Goal: Task Accomplishment & Management: Manage account settings

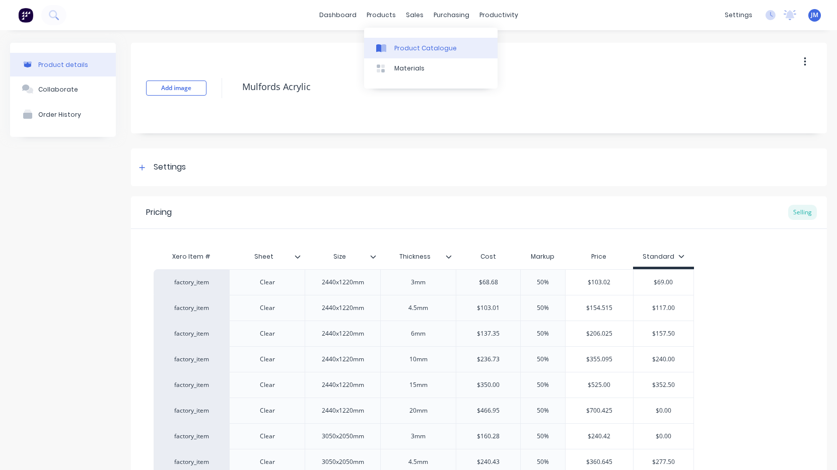
click at [409, 54] on link "Product Catalogue" at bounding box center [430, 48] width 133 height 20
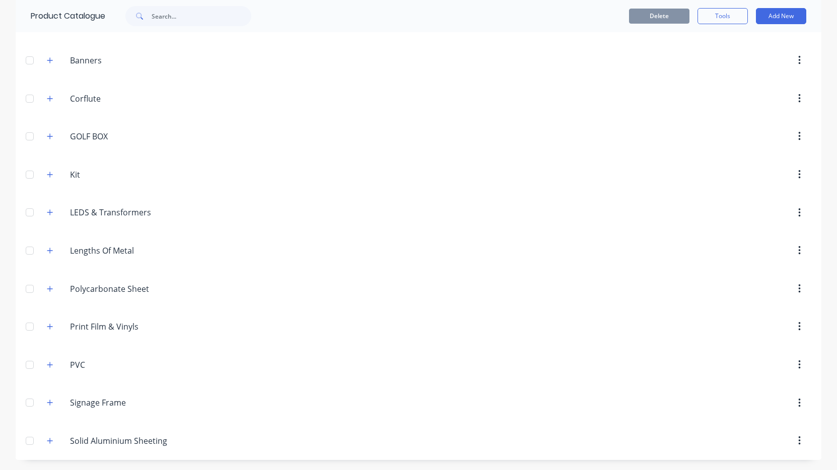
scroll to position [140, 0]
click at [50, 365] on icon "button" at bounding box center [50, 365] width 6 height 6
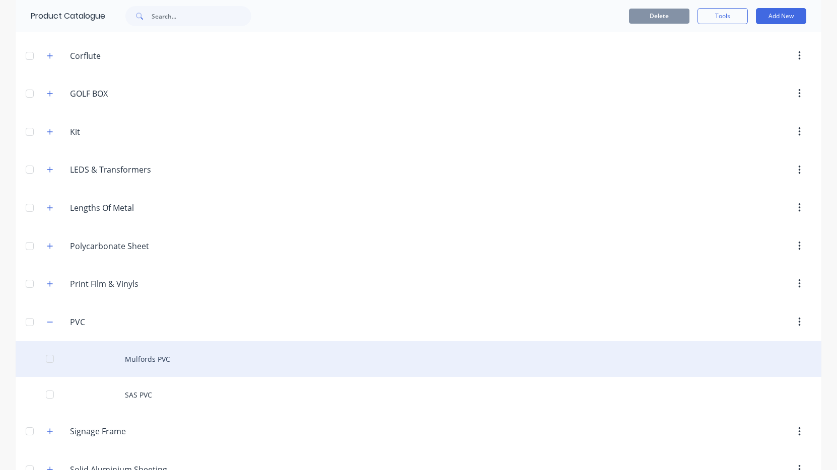
scroll to position [185, 0]
click at [121, 362] on div "Mulfords PVC" at bounding box center [418, 357] width 805 height 36
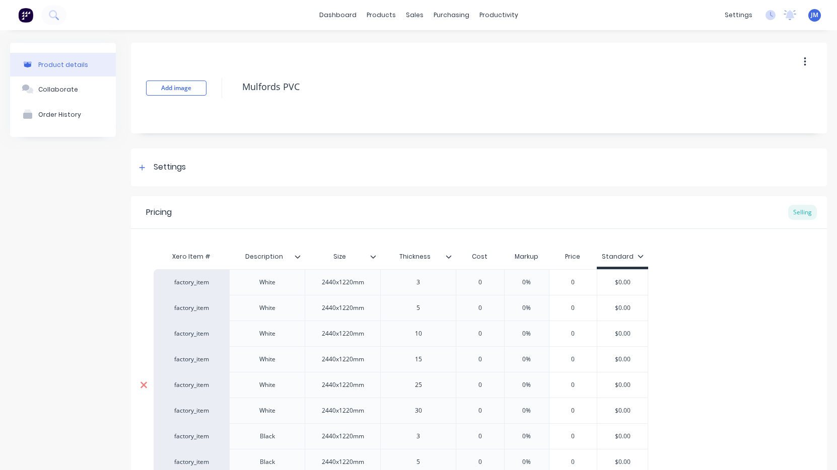
type textarea "x"
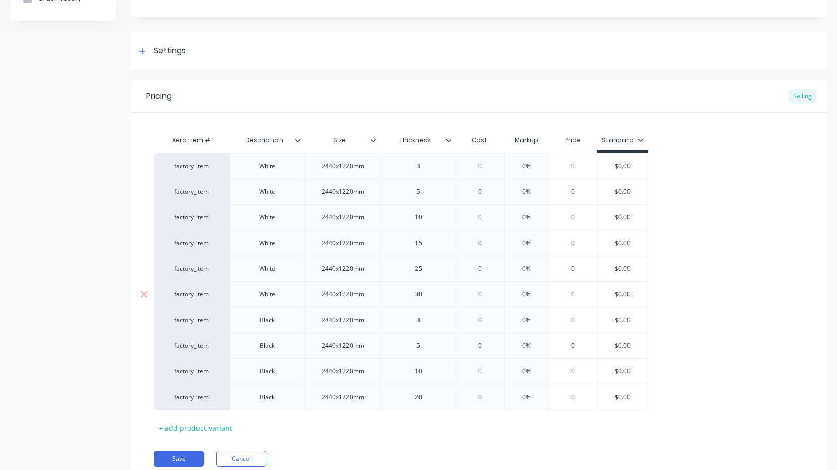
scroll to position [118, 0]
click at [421, 272] on div "25" at bounding box center [418, 267] width 50 height 13
type textarea "x"
type input "0"
click at [484, 268] on input "0" at bounding box center [480, 267] width 50 height 9
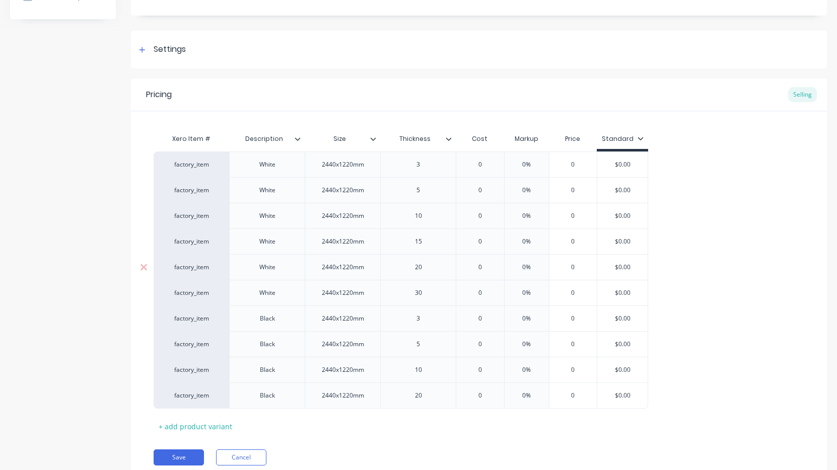
click at [484, 268] on input "0" at bounding box center [480, 267] width 50 height 9
paste input "$224.33"
type textarea "x"
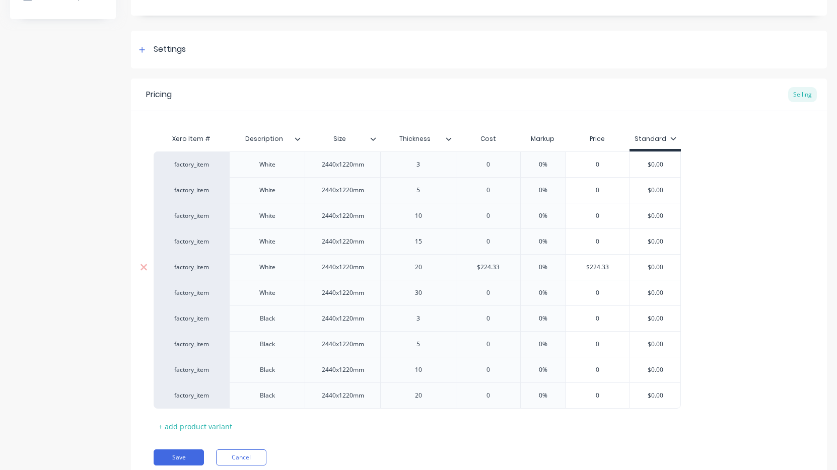
click at [544, 261] on div "0%" at bounding box center [542, 267] width 50 height 25
type input "$224.33"
type input "0%"
click at [544, 266] on input "0%" at bounding box center [542, 267] width 50 height 9
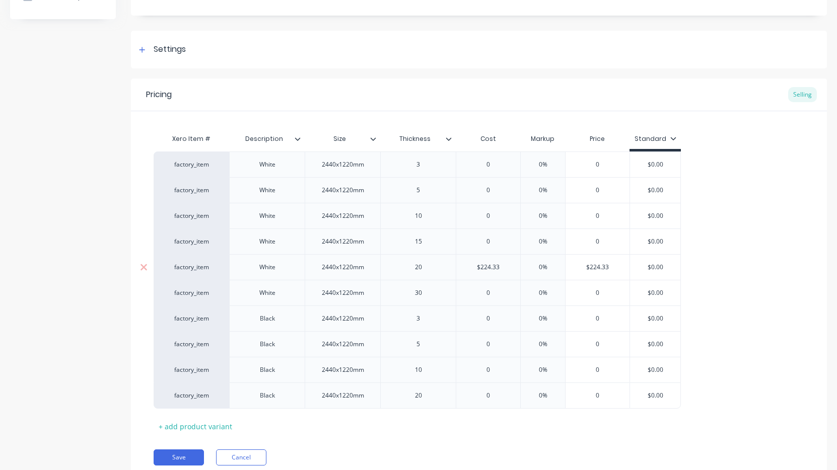
click at [544, 266] on input "0%" at bounding box center [542, 267] width 50 height 9
type textarea "x"
type input "5"
type textarea "x"
click at [548, 272] on div "50%" at bounding box center [542, 267] width 50 height 25
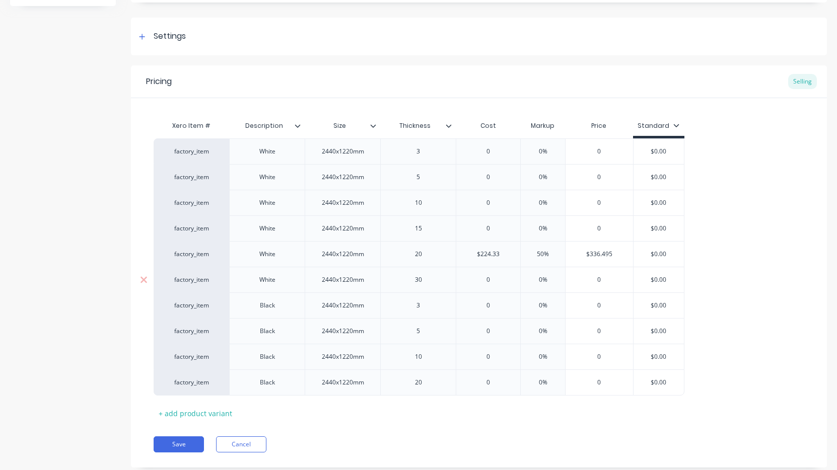
scroll to position [131, 0]
type input "50"
click at [182, 443] on button "Save" at bounding box center [179, 444] width 50 height 16
type textarea "x"
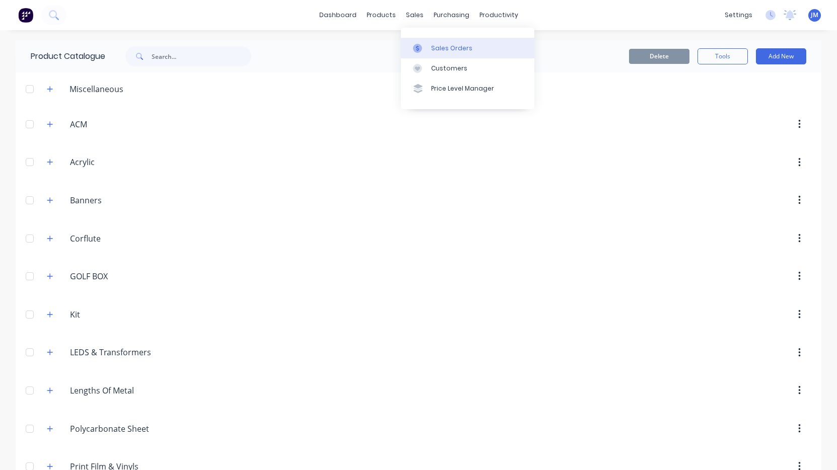
click at [431, 49] on div "Sales Orders" at bounding box center [451, 48] width 41 height 9
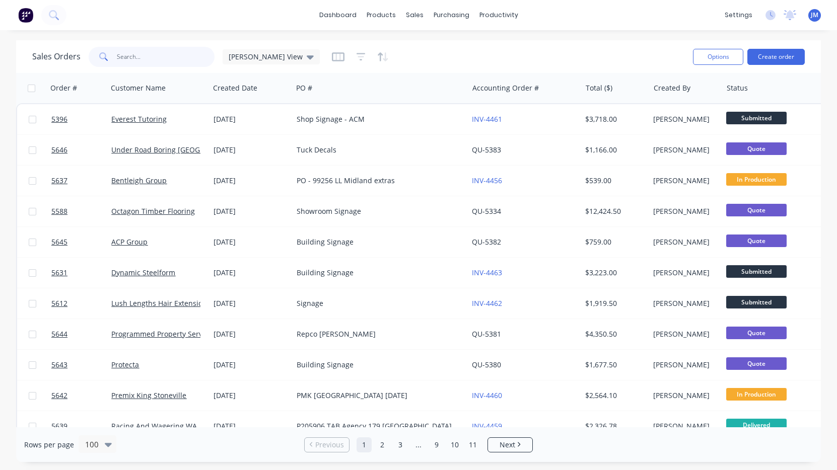
click at [128, 60] on input "text" at bounding box center [166, 57] width 98 height 20
type input "wild"
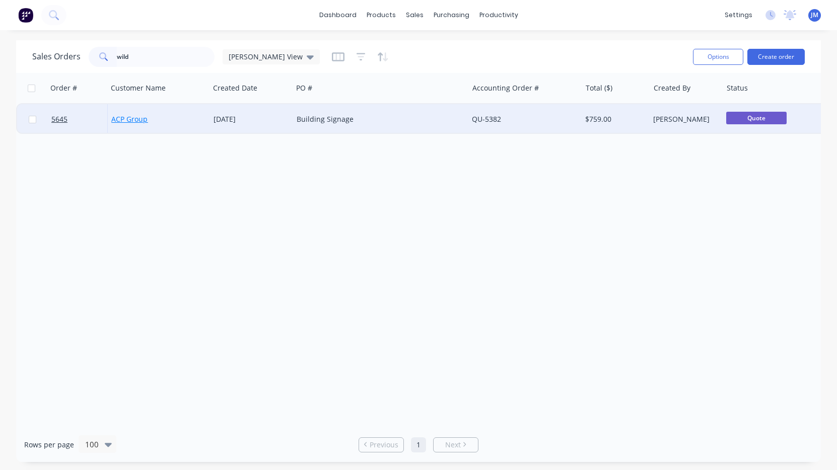
click at [127, 121] on link "ACP Group" at bounding box center [129, 119] width 36 height 10
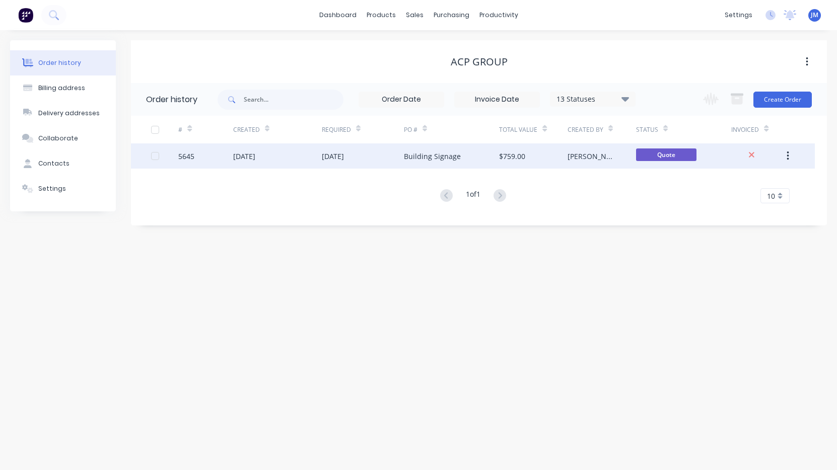
click at [284, 156] on div "[DATE]" at bounding box center [277, 155] width 89 height 25
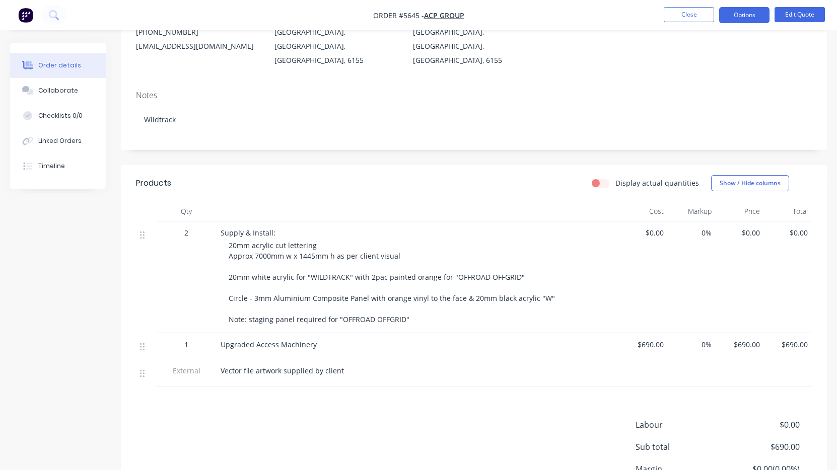
scroll to position [136, 0]
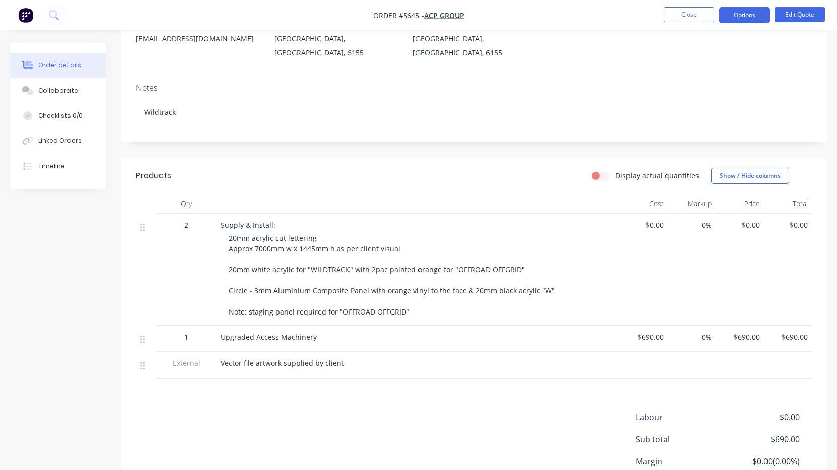
click at [261, 233] on span "20mm acrylic cut lettering Approx 7000mm w x 1445mm h as per client visual 20mm…" at bounding box center [392, 275] width 326 height 84
click at [799, 14] on button "Edit Quote" at bounding box center [799, 14] width 50 height 15
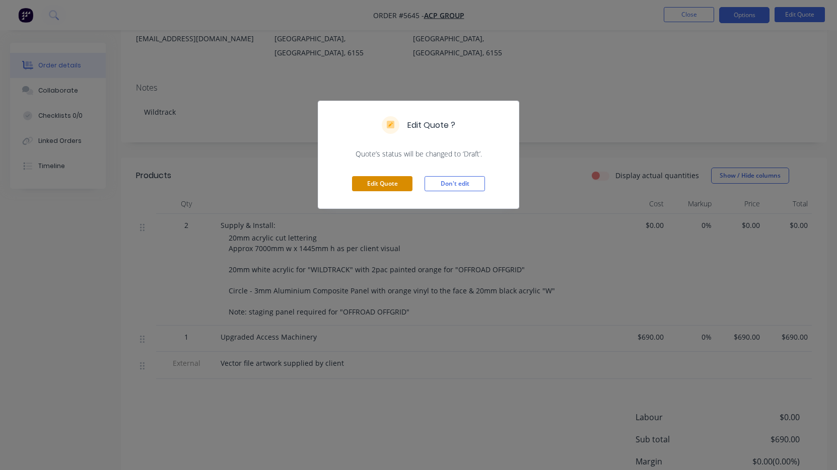
click at [395, 186] on button "Edit Quote" at bounding box center [382, 183] width 60 height 15
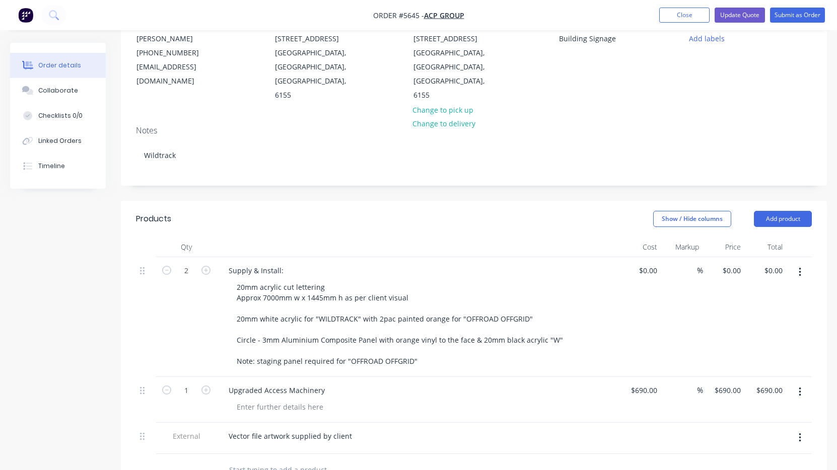
scroll to position [164, 0]
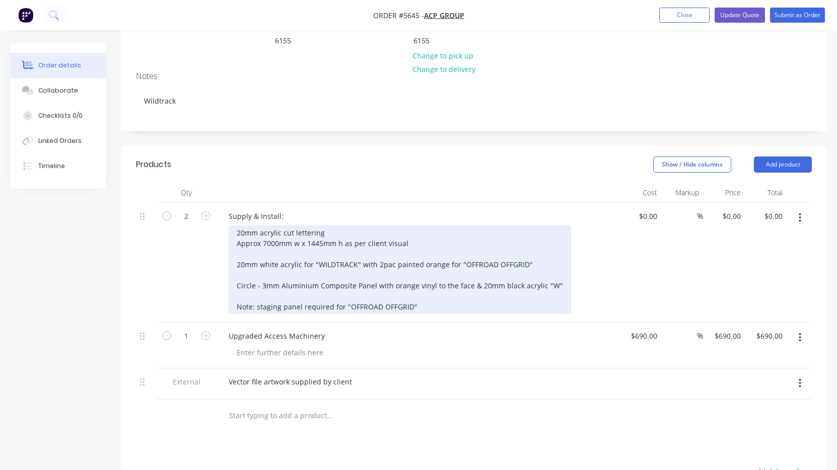
click at [272, 226] on div "20mm acrylic cut lettering Approx 7000mm w x 1445mm h as per client visual 20mm…" at bounding box center [400, 270] width 342 height 89
drag, startPoint x: 325, startPoint y: 202, endPoint x: 261, endPoint y: 201, distance: 64.4
click at [261, 226] on div "20mm acrylic cut lettering Approx 7000mm w x 1445mm h as per client visual 20mm…" at bounding box center [400, 270] width 342 height 89
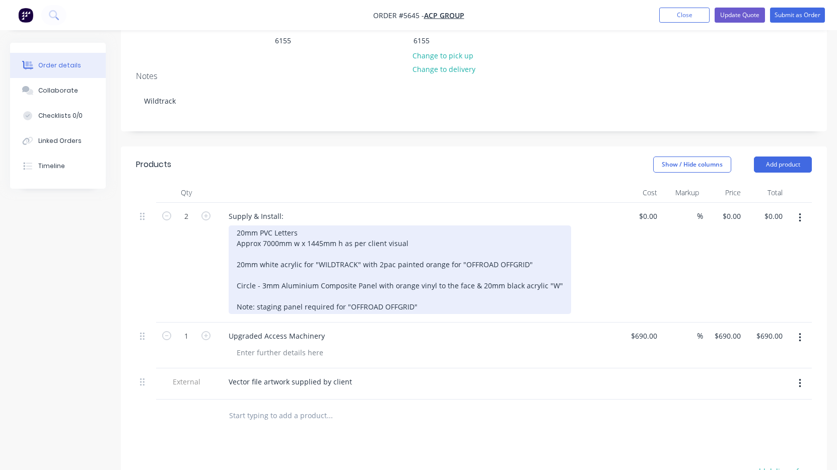
click at [290, 239] on div "20mm PVC Letters Approx 7000mm w x 1445mm h as per client visual 20mm white acr…" at bounding box center [400, 270] width 342 height 89
drag, startPoint x: 374, startPoint y: 239, endPoint x: 402, endPoint y: 238, distance: 28.2
click at [374, 239] on div "20mm PVC Letters Approx 7000mm w x 1445mm h as per client visual 20mm white PVC…" at bounding box center [400, 270] width 342 height 89
drag, startPoint x: 409, startPoint y: 234, endPoint x: 369, endPoint y: 236, distance: 40.3
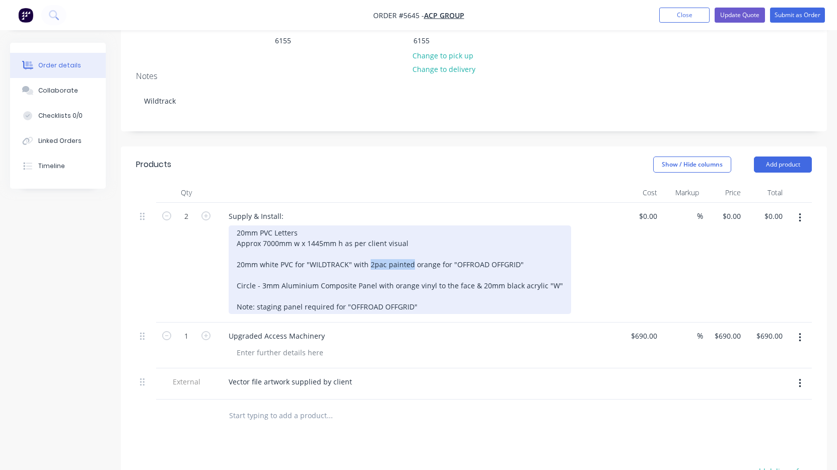
click at [369, 236] on div "20mm PVC Letters Approx 7000mm w x 1445mm h as per client visual 20mm white PVC…" at bounding box center [400, 270] width 342 height 89
click at [433, 238] on div "20mm PVC Letters Approx 7000mm w x 1445mm h as per client visual 20mm white PVC…" at bounding box center [400, 270] width 342 height 89
click at [365, 238] on div "20mm PVC Letters Approx 7000mm w x 1445mm h as per client visual 20mm white PVC…" at bounding box center [400, 270] width 342 height 89
drag, startPoint x: 293, startPoint y: 235, endPoint x: 261, endPoint y: 236, distance: 32.7
click at [261, 236] on div "20mm PVC Letters Approx 7000mm w x 1445mm h as per client visual 20mm white PVC…" at bounding box center [413, 270] width 369 height 89
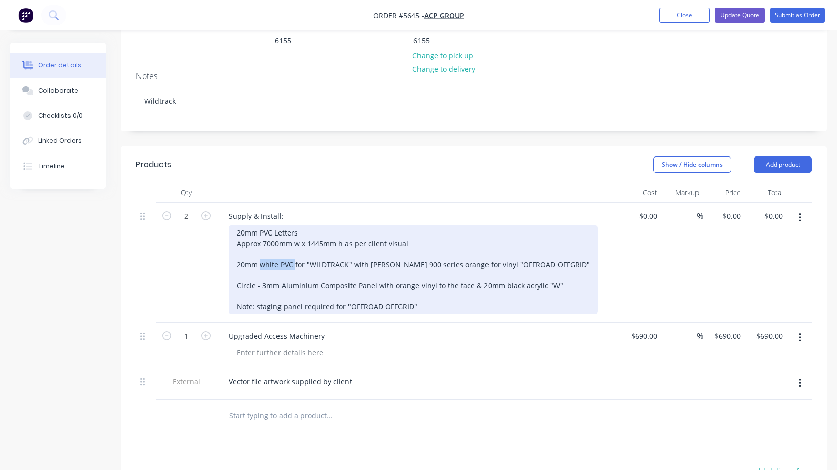
copy div "white PVC"
drag, startPoint x: 353, startPoint y: 236, endPoint x: 507, endPoint y: 247, distance: 153.9
click at [507, 247] on div "20mm PVC Letters Approx 7000mm w x 1445mm h as per client visual 20mm white PVC…" at bounding box center [413, 270] width 369 height 89
click at [463, 226] on div "20mm PVC Letters Approx 7000mm w x 1445mm h as per client visual 20mm white PVC…" at bounding box center [413, 270] width 369 height 89
drag, startPoint x: 543, startPoint y: 236, endPoint x: 481, endPoint y: 240, distance: 62.0
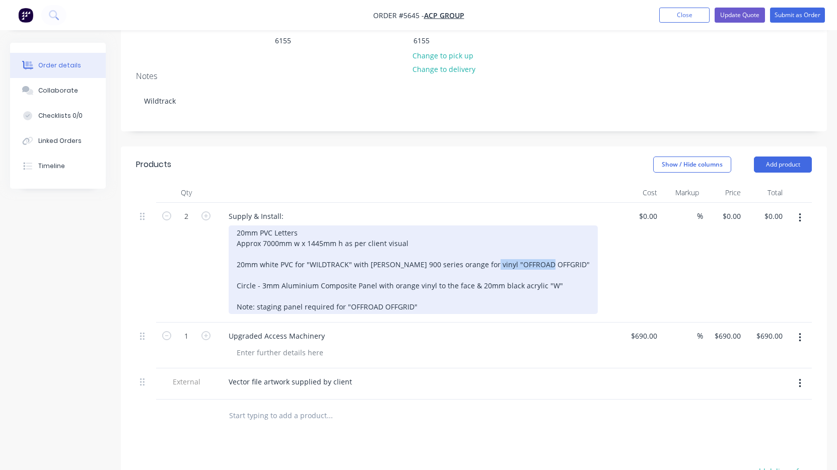
click at [481, 240] on div "20mm PVC Letters Approx 7000mm w x 1445mm h as per client visual 20mm white PVC…" at bounding box center [413, 270] width 369 height 89
copy div "OFFROAD OFFGRID"
click at [346, 238] on div "20mm PVC Letters Approx 7000mm w x 1445mm h as per client visual 20mm white PVC…" at bounding box center [413, 270] width 369 height 89
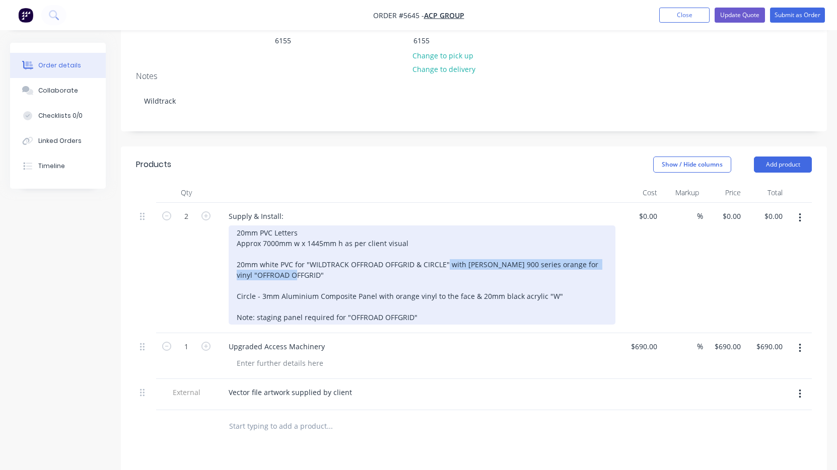
drag, startPoint x: 446, startPoint y: 236, endPoint x: 571, endPoint y: 254, distance: 126.2
click at [571, 254] on div "20mm PVC Letters Approx 7000mm w x 1445mm h as per client visual 20mm white PVC…" at bounding box center [422, 275] width 387 height 99
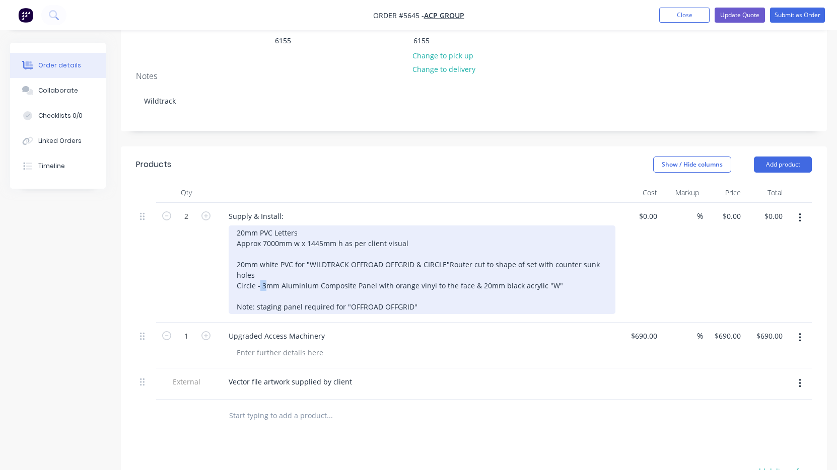
click at [259, 257] on div "20mm PVC Letters Approx 7000mm w x 1445mm h as per client visual 20mm white PVC…" at bounding box center [422, 270] width 387 height 89
click at [267, 261] on div "20mm PVC Letters Approx 7000mm w x 1445mm h as per client visual 20mm white PVC…" at bounding box center [422, 270] width 387 height 89
click at [255, 258] on div "20mm PVC Letters Approx 7000mm w x 1445mm h as per client visual 20mm white PVC…" at bounding box center [422, 270] width 387 height 89
drag, startPoint x: 448, startPoint y: 256, endPoint x: 539, endPoint y: 259, distance: 91.2
click at [539, 259] on div "20mm PVC Letters Approx 7000mm w x 1445mm h as per client visual 20mm white PVC…" at bounding box center [422, 270] width 387 height 89
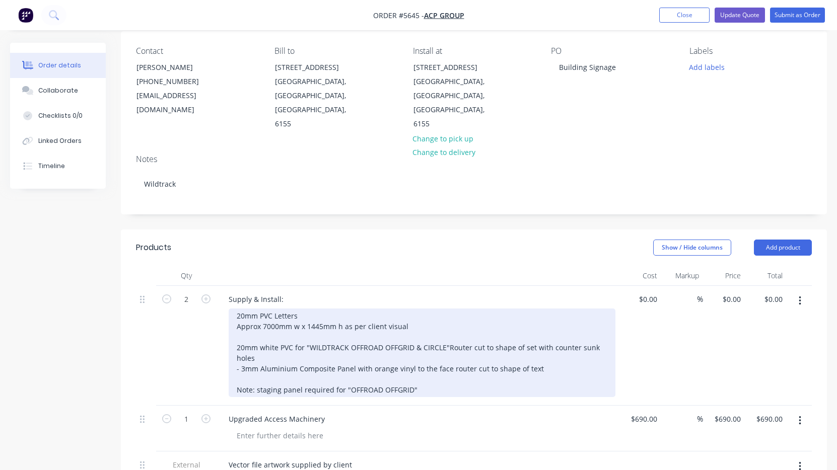
scroll to position [80, 0]
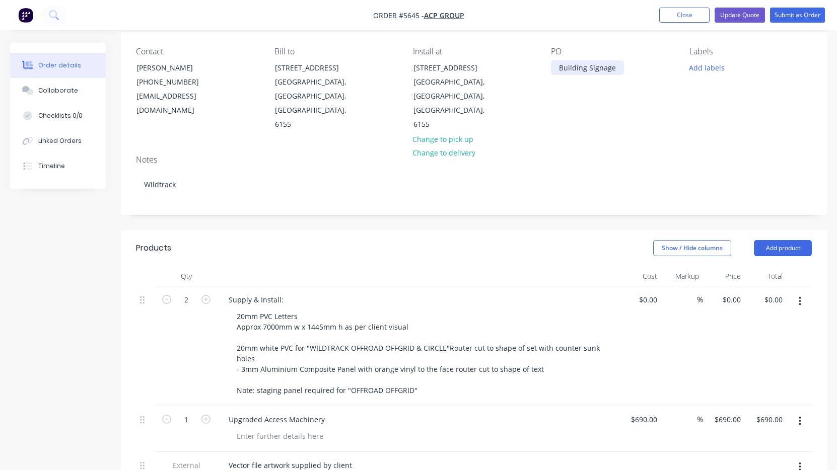
click at [613, 72] on div "Building Signage" at bounding box center [587, 67] width 73 height 15
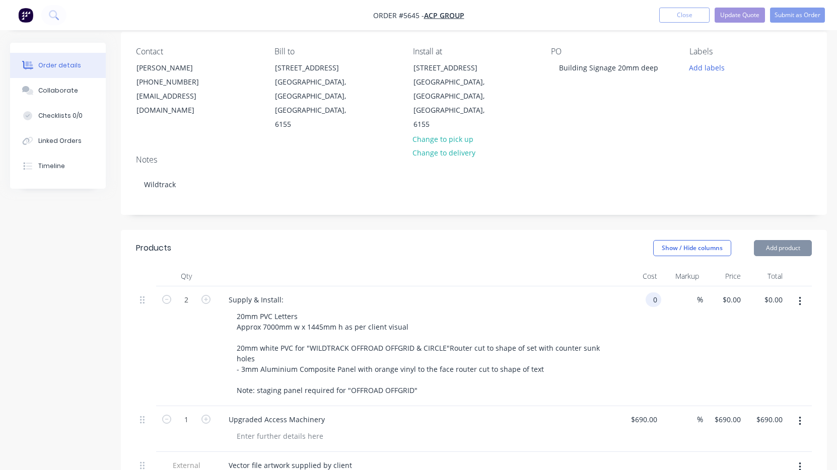
click at [644, 286] on div "0 0" at bounding box center [640, 346] width 42 height 120
type input "$52,150.00"
type input "$104,300.00"
click at [647, 292] on div "$52,150.00 $52,150.00" at bounding box center [643, 346] width 49 height 120
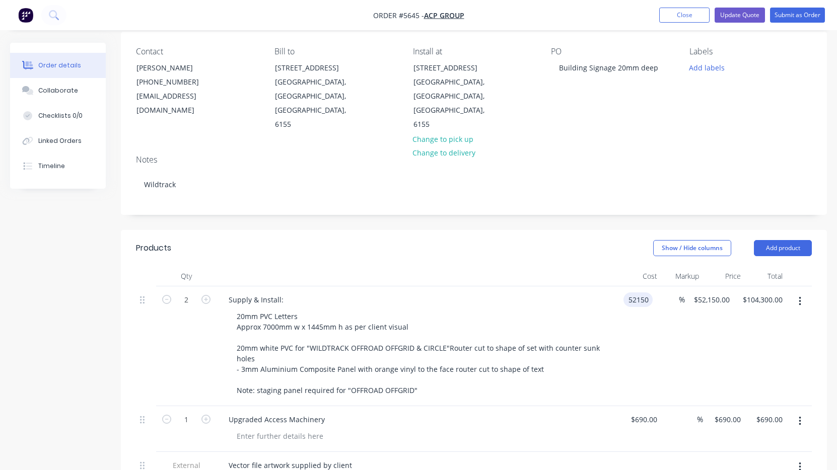
click at [645, 292] on input "52150" at bounding box center [639, 299] width 25 height 15
type input "$5,215.00"
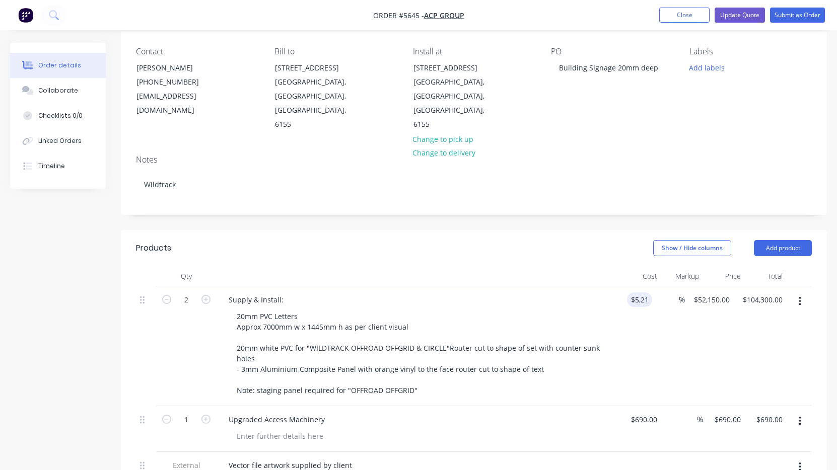
type input "$10,430.00"
click at [642, 305] on div "$5,215.00 $5,215.00" at bounding box center [641, 346] width 45 height 120
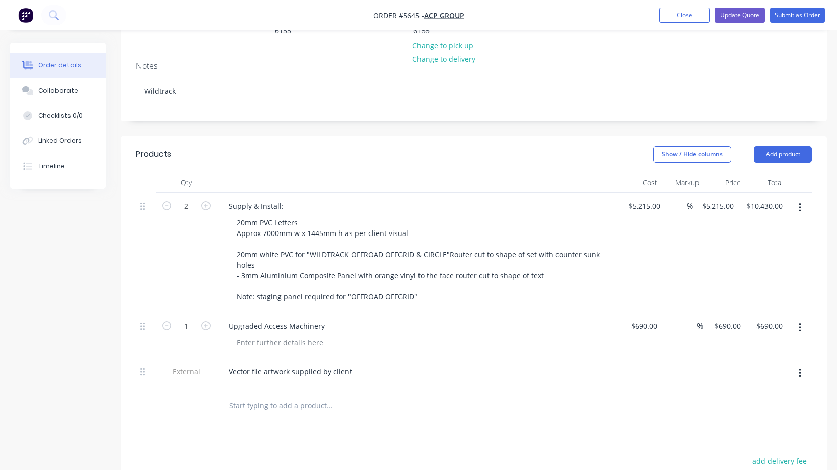
scroll to position [175, 0]
click at [312, 334] on div at bounding box center [280, 341] width 103 height 15
click at [423, 394] on input "text" at bounding box center [329, 404] width 201 height 20
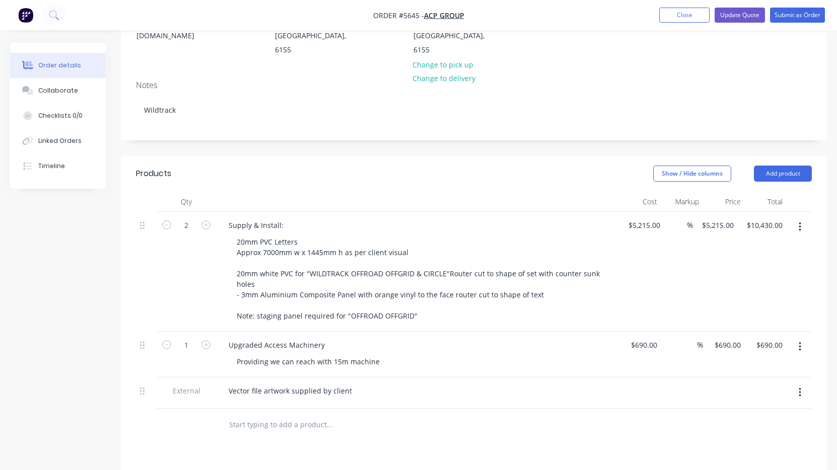
scroll to position [141, 0]
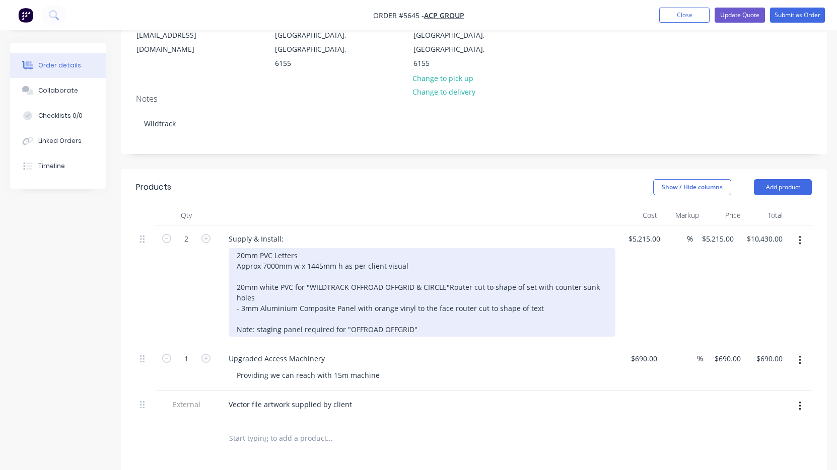
click at [411, 280] on div "20mm PVC Letters Approx 7000mm w x 1445mm h as per client visual 20mm white PVC…" at bounding box center [422, 292] width 387 height 89
click at [479, 294] on div "20mm PVC Letters Approx 7000mm w x 1445mm h as per client visual 20mm white PVC…" at bounding box center [422, 292] width 387 height 89
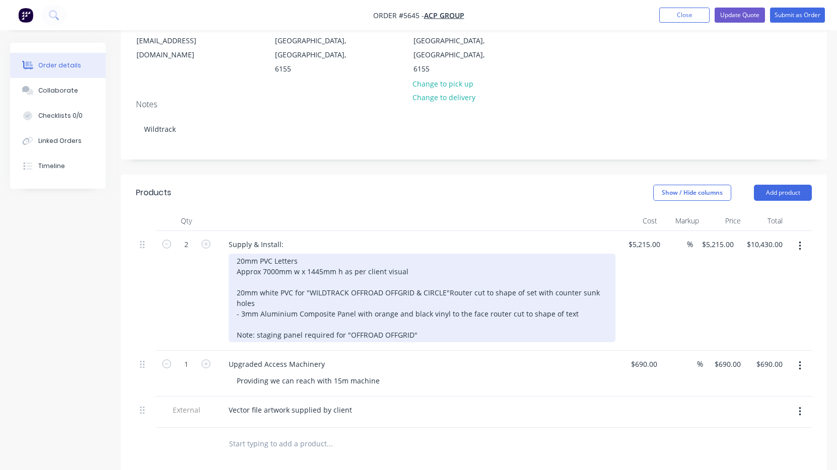
scroll to position [132, 0]
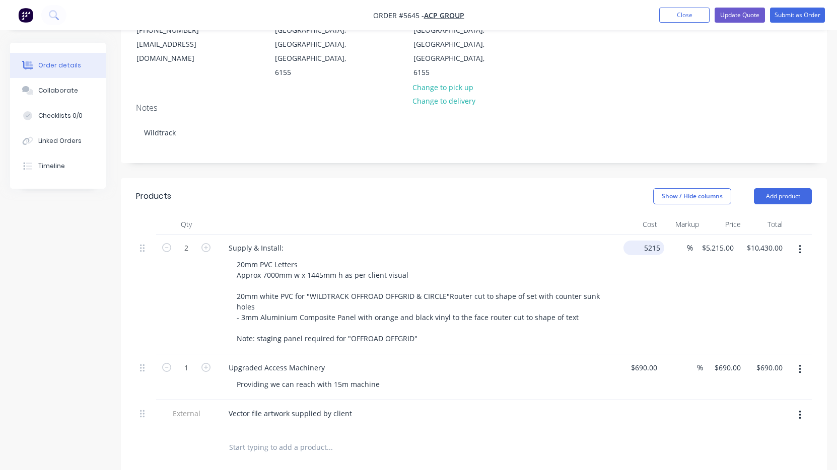
click at [649, 241] on input "5215" at bounding box center [645, 248] width 37 height 15
click at [649, 241] on input "5215" at bounding box center [645, 248] width 21 height 15
type input "$5,550.00"
type input "$11,100.00"
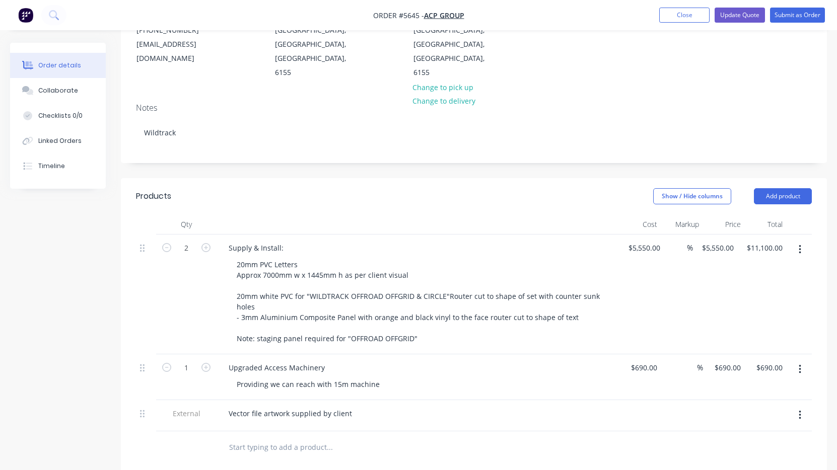
click at [641, 280] on div "$5,550.00 $5,550.00" at bounding box center [641, 295] width 45 height 120
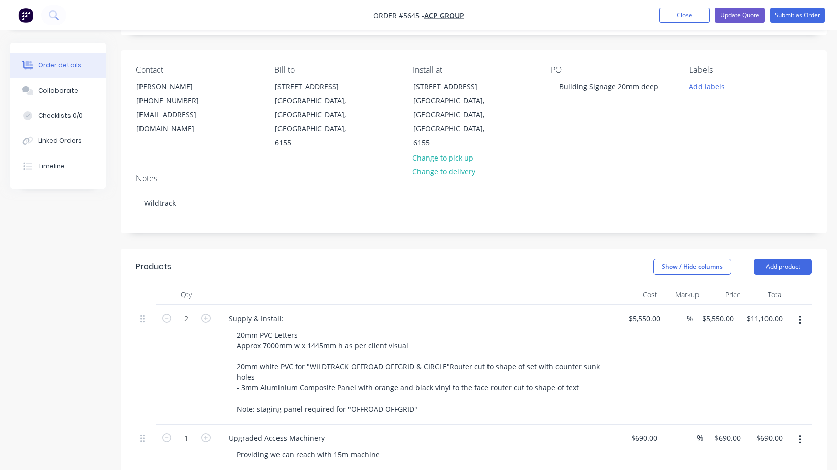
scroll to position [59, 0]
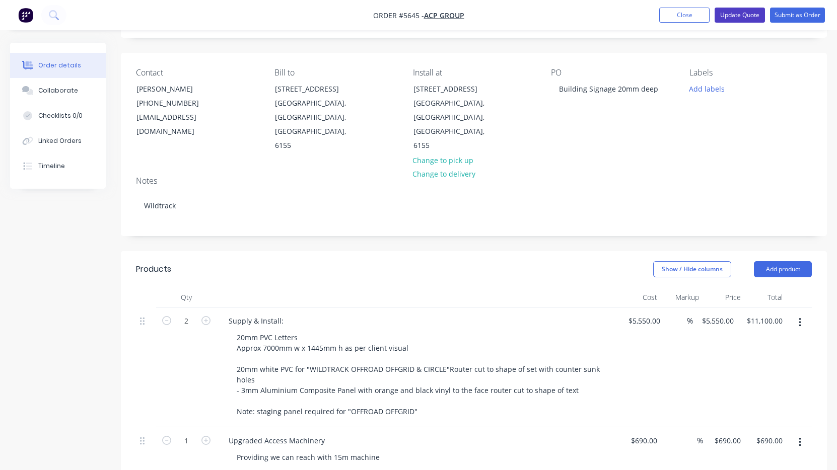
click at [744, 19] on button "Update Quote" at bounding box center [739, 15] width 50 height 15
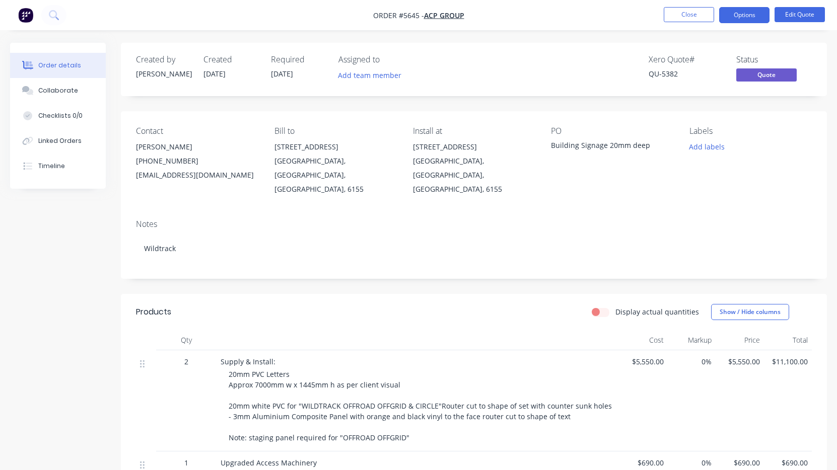
click at [744, 19] on button "Options" at bounding box center [744, 15] width 50 height 16
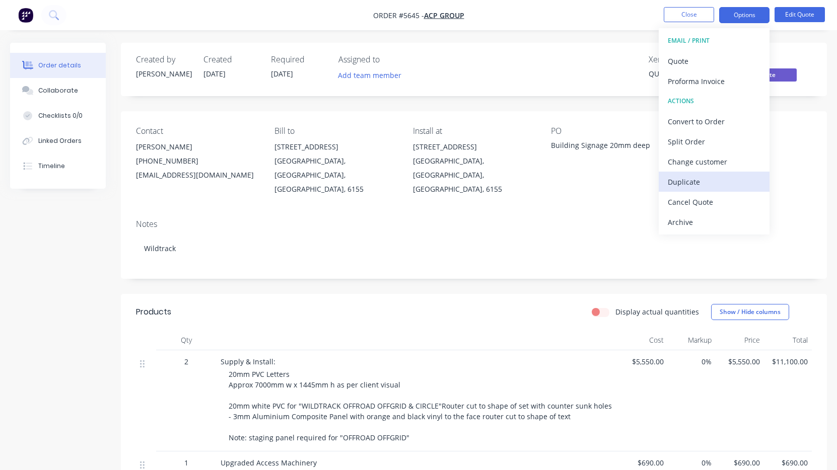
click at [712, 183] on div "Duplicate" at bounding box center [714, 182] width 93 height 15
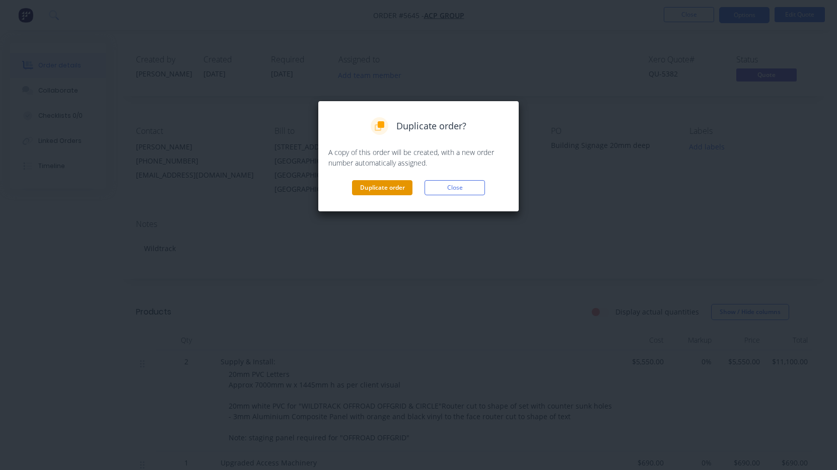
click at [384, 190] on button "Duplicate order" at bounding box center [382, 187] width 60 height 15
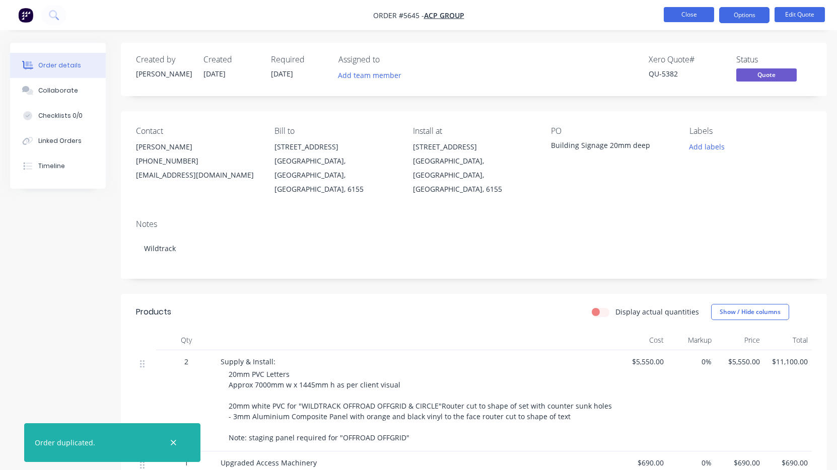
click at [683, 17] on button "Close" at bounding box center [688, 14] width 50 height 15
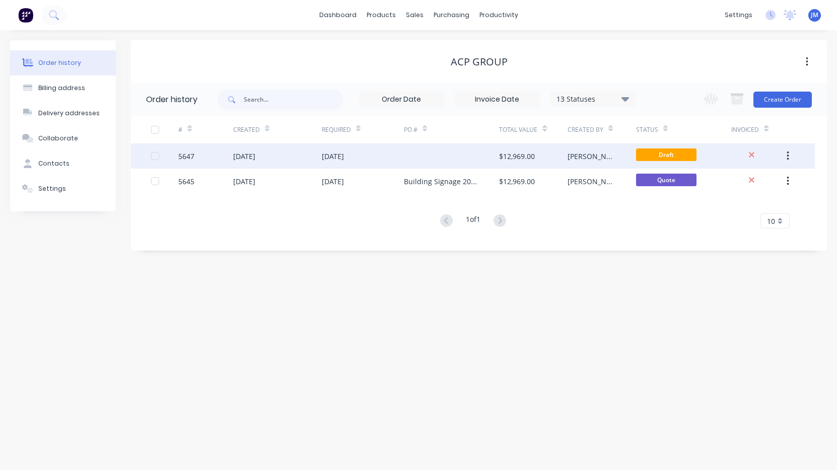
click at [491, 149] on div at bounding box center [452, 155] width 96 height 25
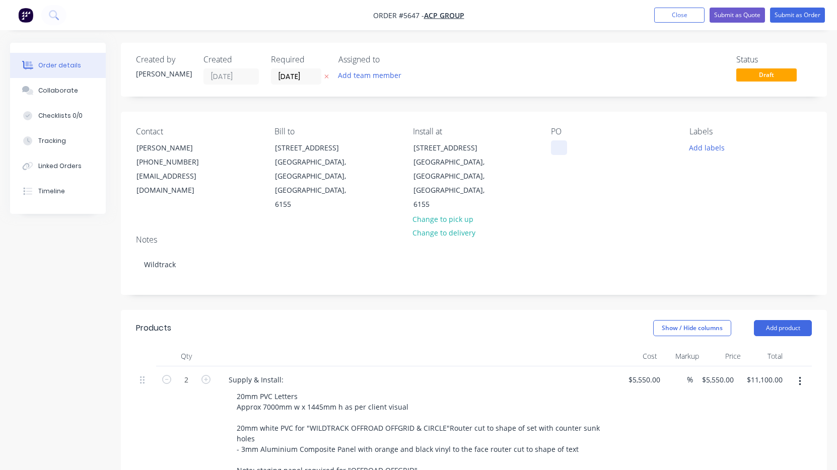
click at [558, 149] on div at bounding box center [559, 147] width 16 height 15
click at [744, 17] on button "Submit as Quote" at bounding box center [736, 15] width 55 height 15
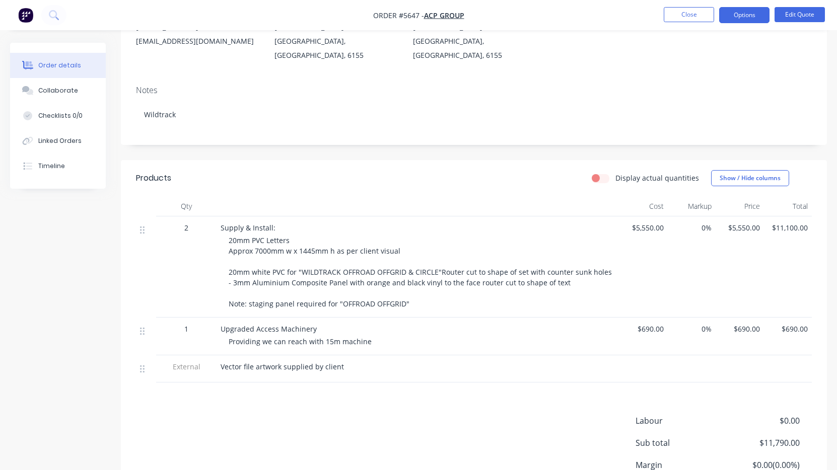
scroll to position [137, 0]
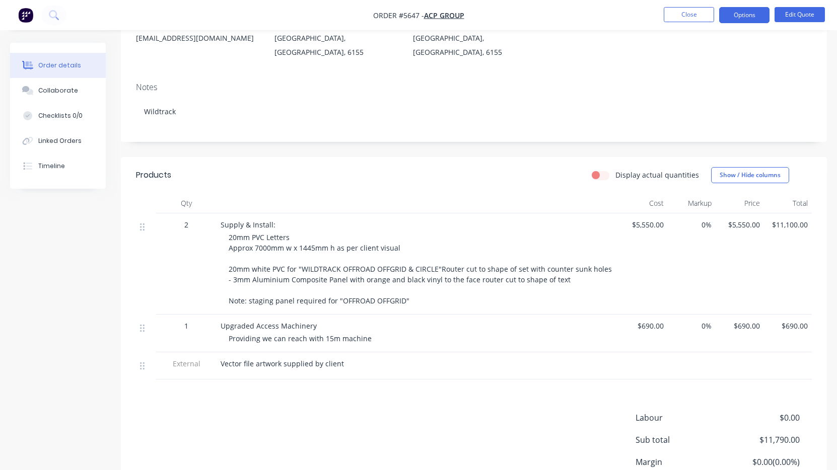
click at [256, 233] on span "20mm PVC Letters Approx 7000mm w x 1445mm h as per client visual 20mm white PVC…" at bounding box center [420, 269] width 383 height 73
click at [777, 19] on button "Edit Quote" at bounding box center [799, 14] width 50 height 15
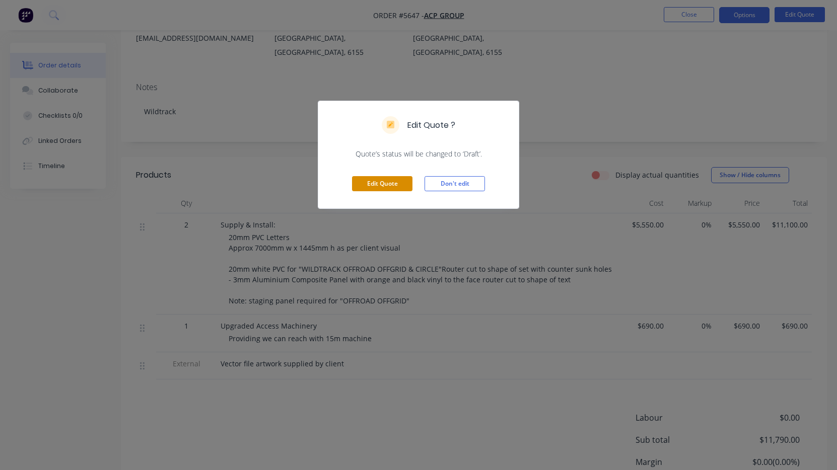
click at [387, 188] on button "Edit Quote" at bounding box center [382, 183] width 60 height 15
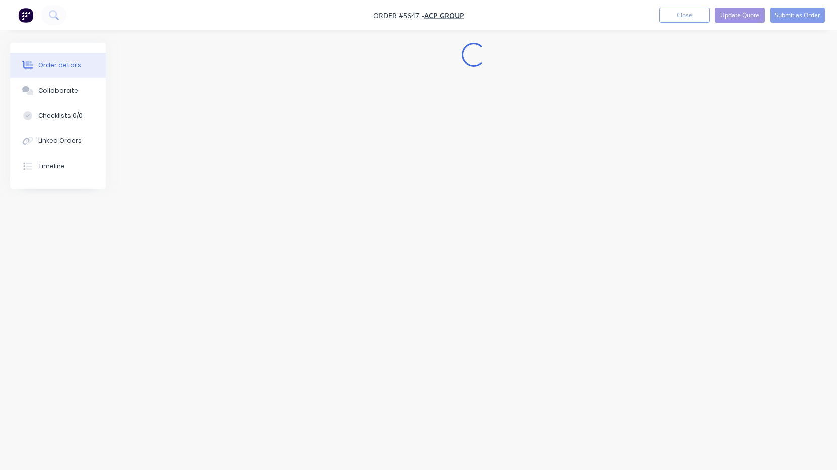
scroll to position [0, 0]
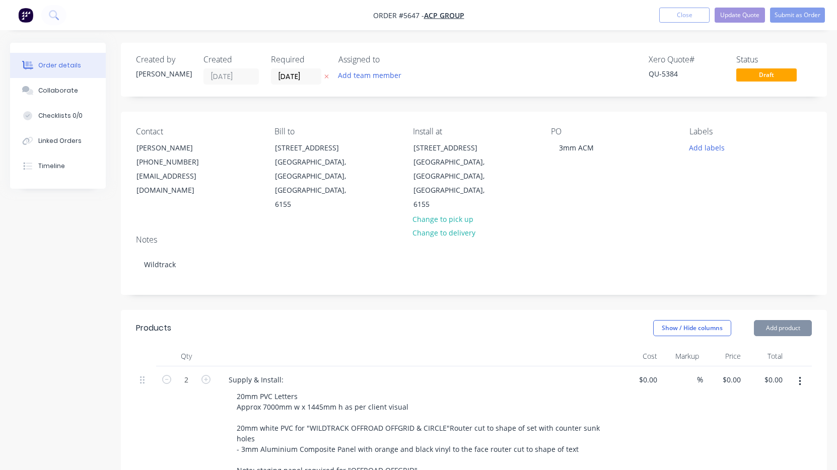
type input "$5,550.00"
type input "$11,100.00"
type input "$690.00"
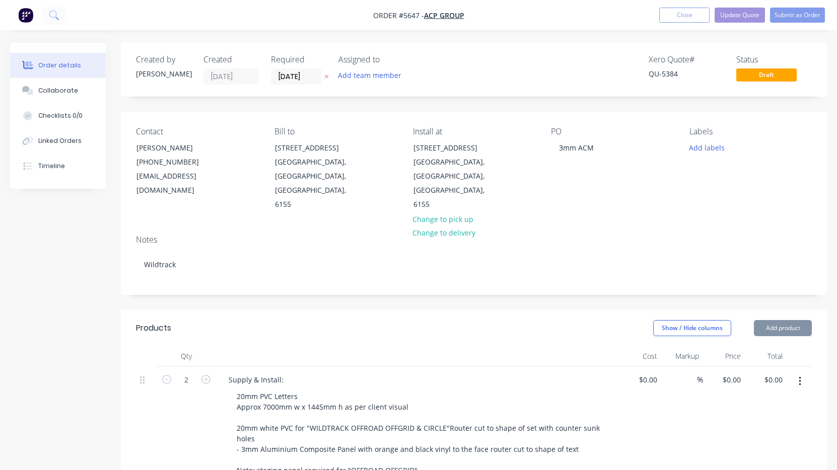
type input "$690.00"
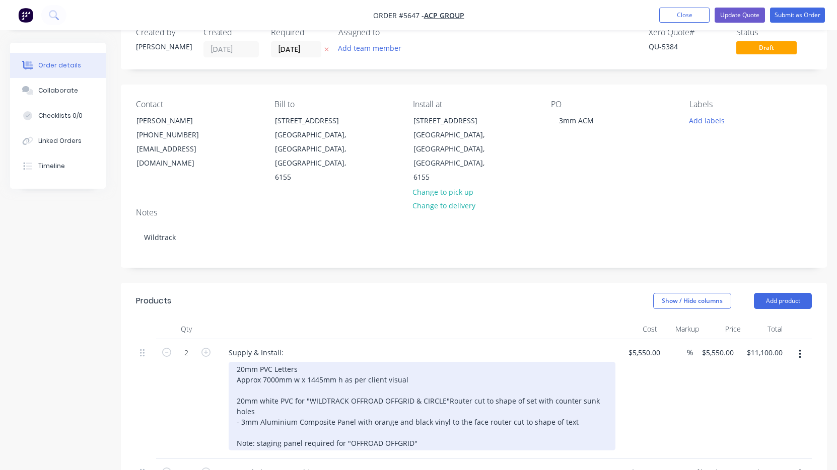
scroll to position [44, 0]
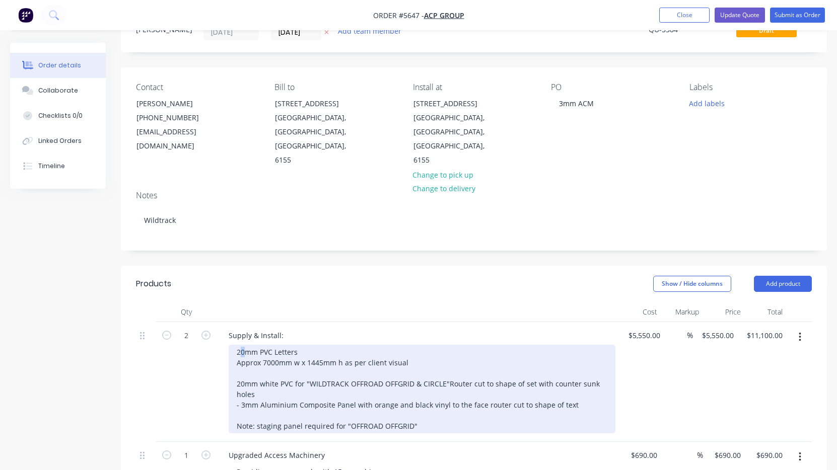
drag, startPoint x: 244, startPoint y: 322, endPoint x: 214, endPoint y: 322, distance: 29.7
click at [214, 322] on div "2 Supply & Install: 20mm PVC Letters Approx 7000mm w x 1445mm h as per client v…" at bounding box center [474, 382] width 676 height 120
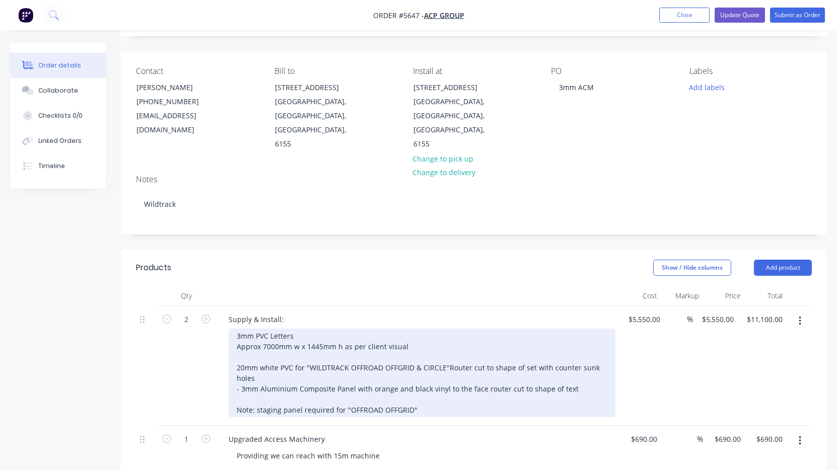
scroll to position [63, 0]
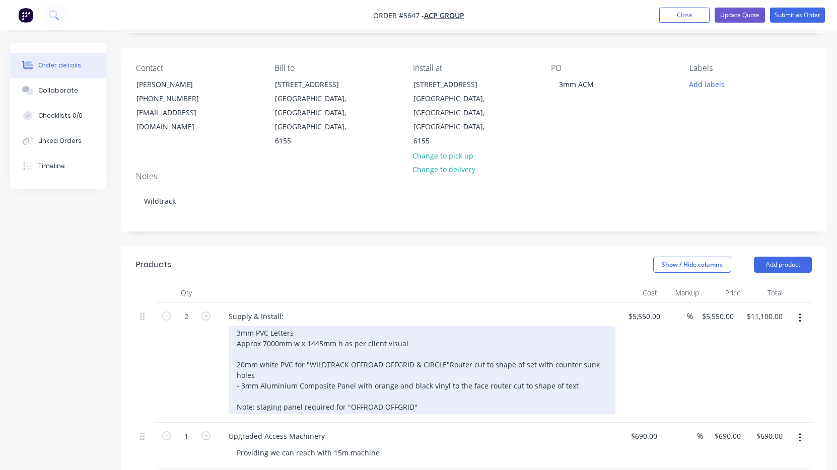
drag, startPoint x: 244, startPoint y: 337, endPoint x: 233, endPoint y: 337, distance: 11.6
click at [233, 337] on div "3mm PVC Letters Approx 7000mm w x 1445mm h as per client visual 20mm white PVC …" at bounding box center [422, 370] width 387 height 89
click at [281, 338] on div "3mm PVC Letters Approx 7000mm w x 1445mm h as per client visual 3mm white PVC f…" at bounding box center [422, 370] width 387 height 89
click at [341, 346] on div "3mm PVC Letters Approx 7000mm w x 1445mm h as per client visual 3mm white alumi…" at bounding box center [422, 370] width 387 height 89
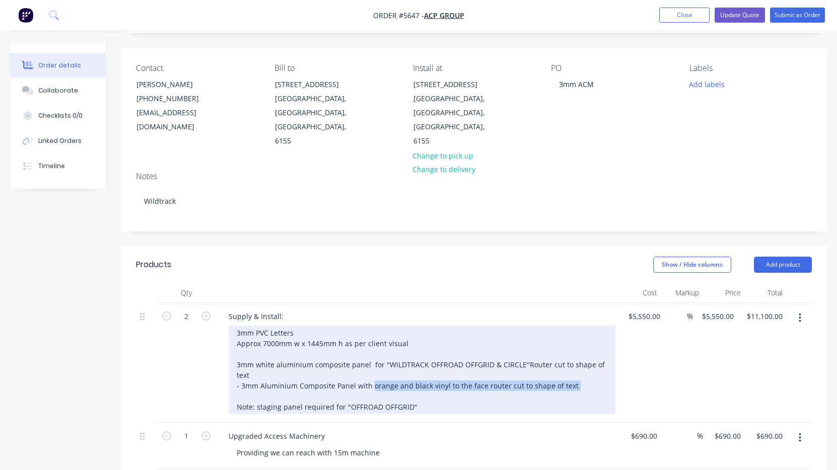
drag, startPoint x: 571, startPoint y: 359, endPoint x: 371, endPoint y: 355, distance: 200.9
click at [371, 355] on div "3mm PVC Letters Approx 7000mm w x 1445mm h as per client visual 3mm white alumi…" at bounding box center [422, 370] width 387 height 89
copy div "orange and black vinyl to the face router cut to shape of text"
click at [270, 346] on div "3mm PVC Letters Approx 7000mm w x 1445mm h as per client visual 3mm white alumi…" at bounding box center [422, 370] width 387 height 89
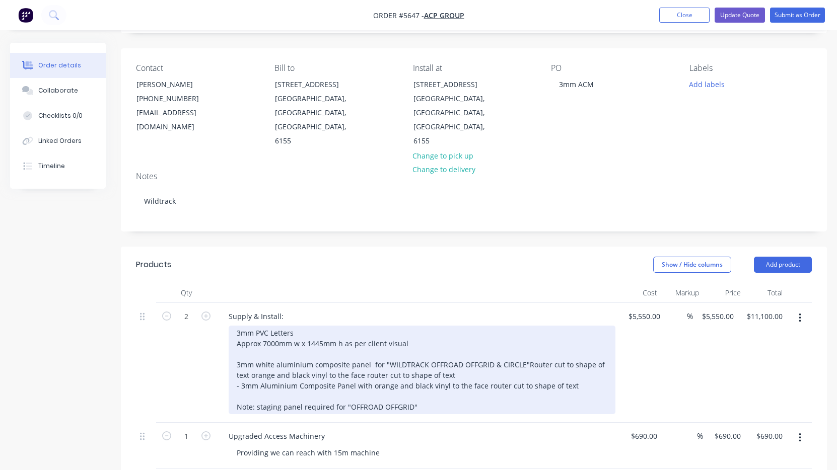
click at [248, 347] on div "3mm PVC Letters Approx 7000mm w x 1445mm h as per client visual 3mm white alumi…" at bounding box center [422, 370] width 387 height 89
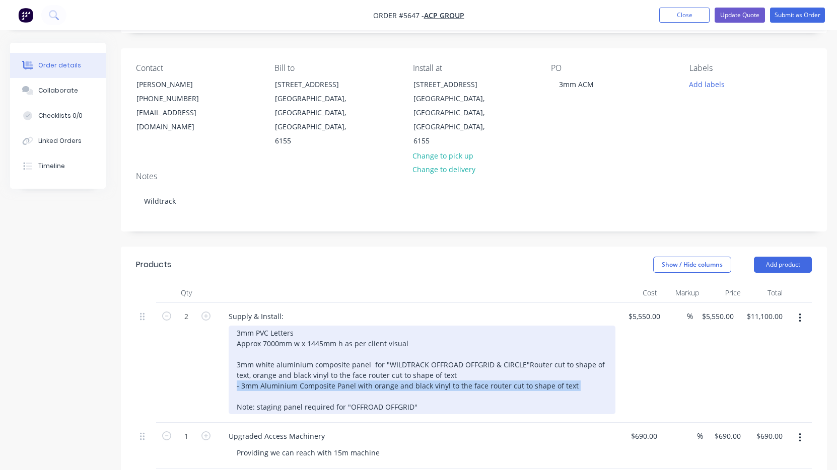
drag, startPoint x: 233, startPoint y: 358, endPoint x: 584, endPoint y: 359, distance: 350.9
click at [584, 359] on div "3mm PVC Letters Approx 7000mm w x 1445mm h as per client visual 3mm white alumi…" at bounding box center [422, 370] width 387 height 89
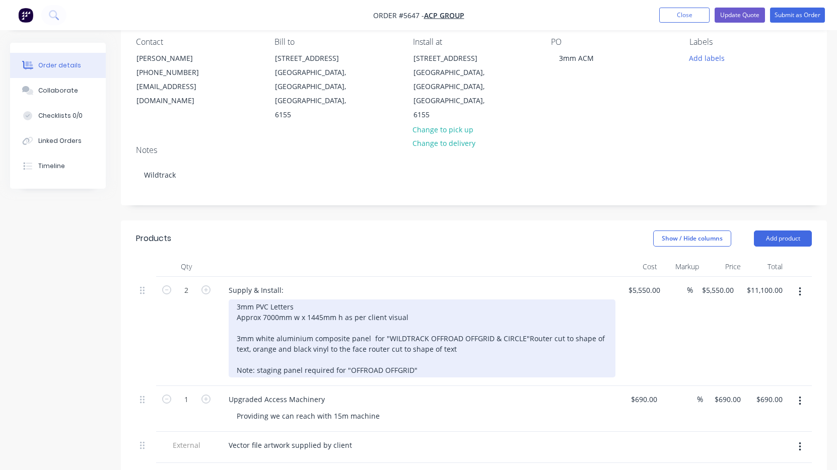
scroll to position [93, 0]
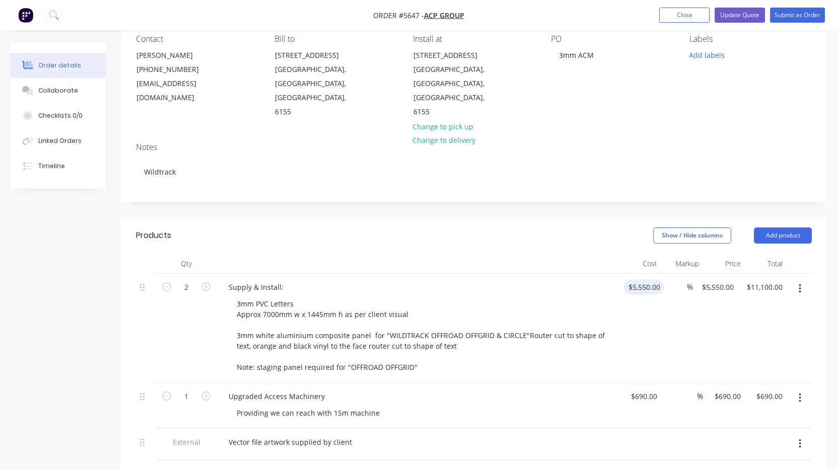
click at [639, 280] on input "$5,550.00" at bounding box center [645, 287] width 37 height 15
type input "$3,122.00"
type input "$6,244.00"
click at [626, 298] on div "$3,122.00 3122" at bounding box center [637, 328] width 37 height 109
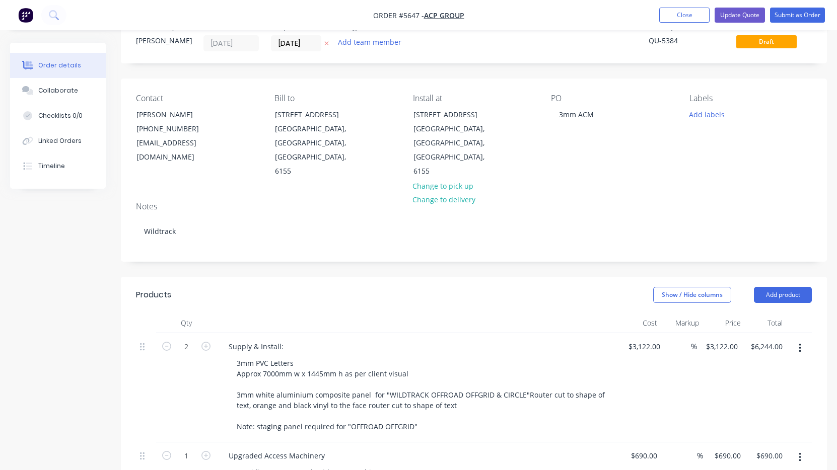
scroll to position [31, 0]
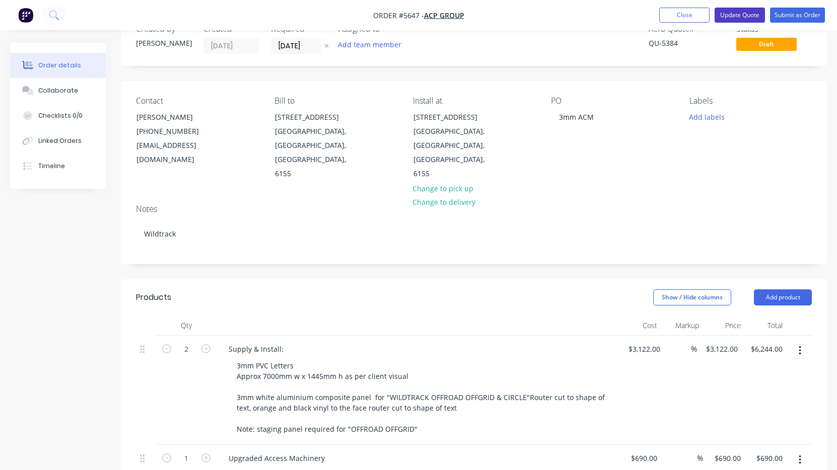
click at [742, 18] on button "Update Quote" at bounding box center [739, 15] width 50 height 15
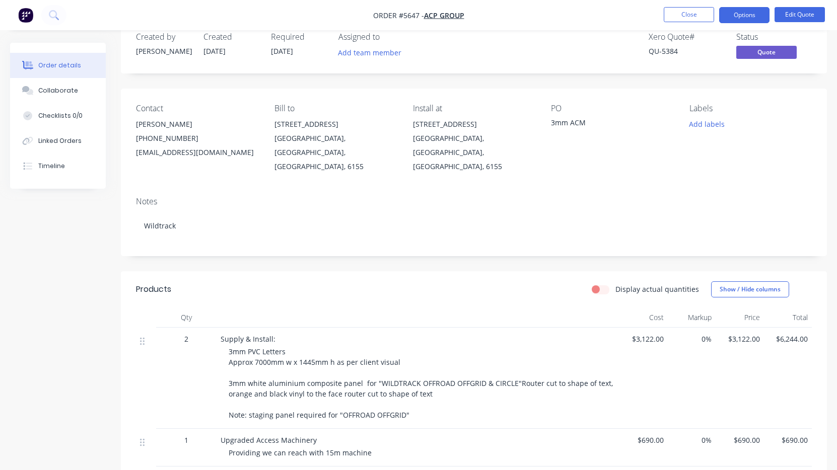
scroll to position [0, 0]
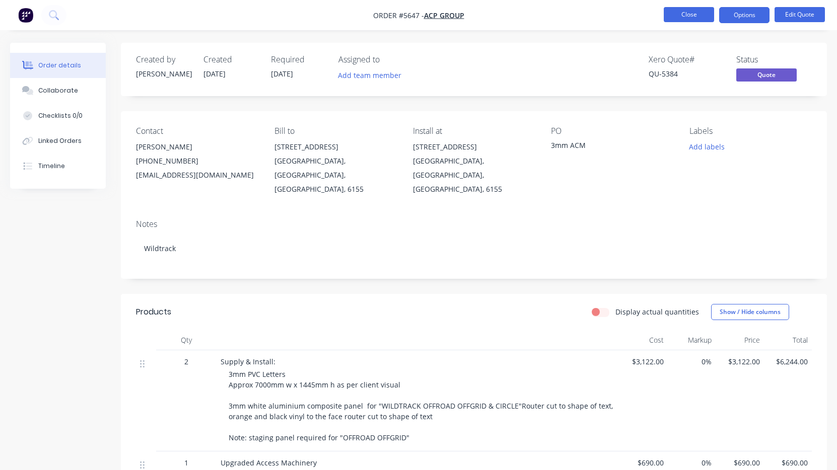
click at [687, 17] on button "Close" at bounding box center [688, 14] width 50 height 15
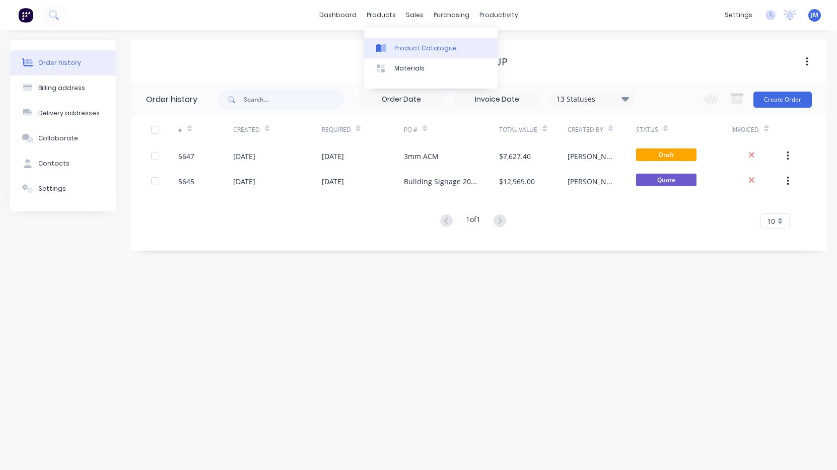
click at [395, 46] on div "Product Catalogue" at bounding box center [425, 48] width 62 height 9
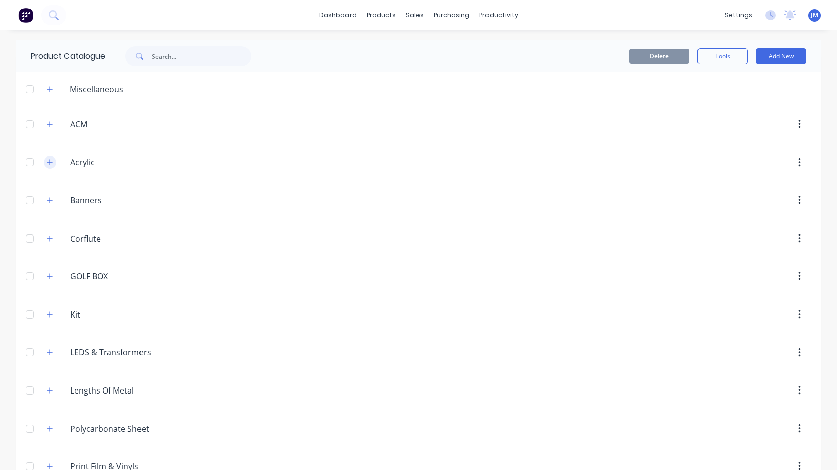
click at [51, 163] on icon "button" at bounding box center [50, 163] width 6 height 6
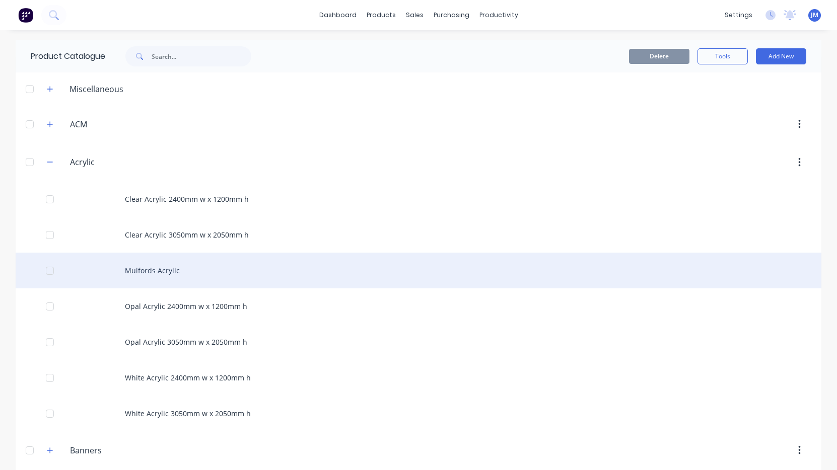
click at [145, 276] on div "Mulfords Acrylic" at bounding box center [418, 271] width 805 height 36
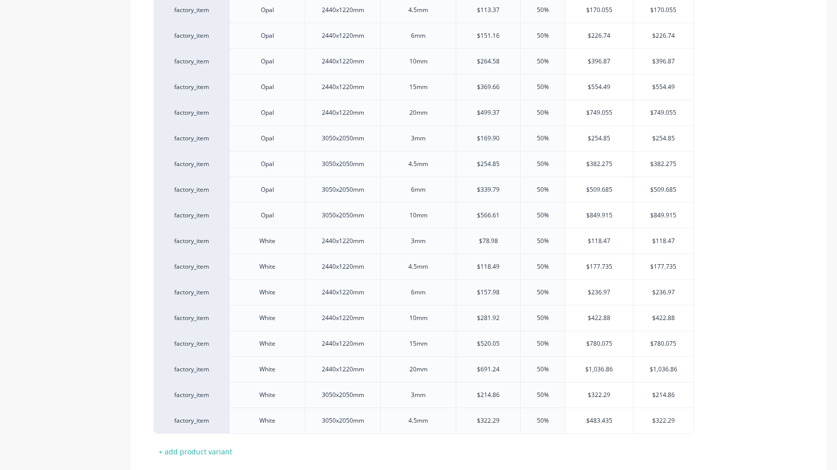
type textarea "x"
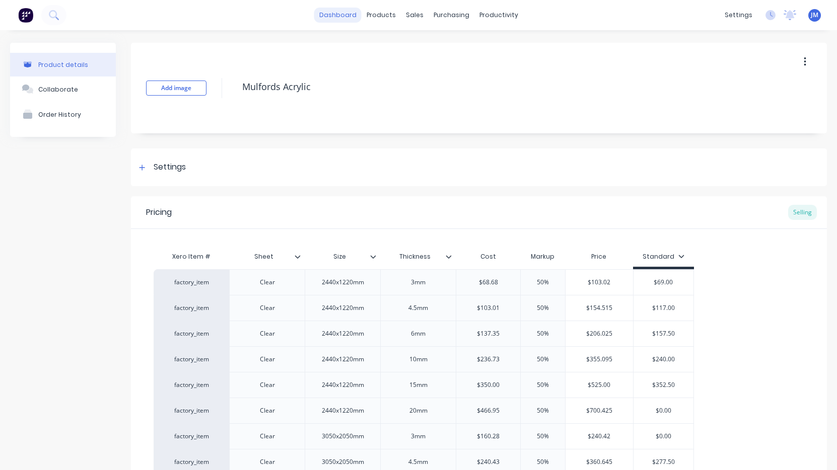
click at [337, 22] on link "dashboard" at bounding box center [337, 15] width 47 height 15
